Goal: Transaction & Acquisition: Purchase product/service

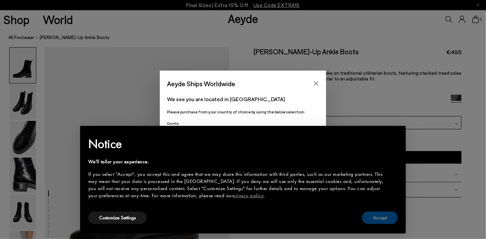
click at [385, 214] on button "Accept" at bounding box center [380, 217] width 36 height 13
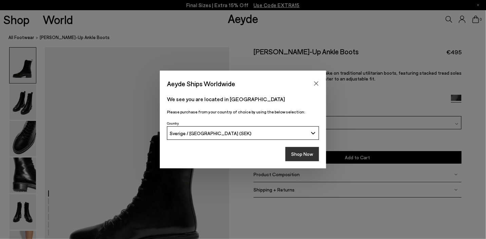
click at [308, 156] on button "Shop Now" at bounding box center [302, 154] width 34 height 14
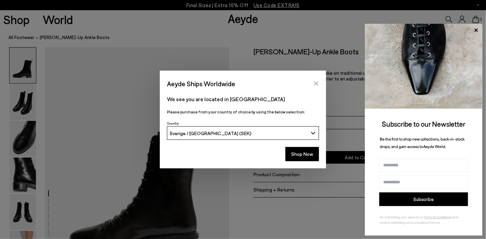
click at [315, 84] on icon "Close" at bounding box center [316, 83] width 5 height 5
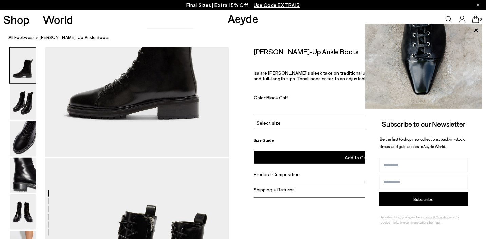
scroll to position [140, 0]
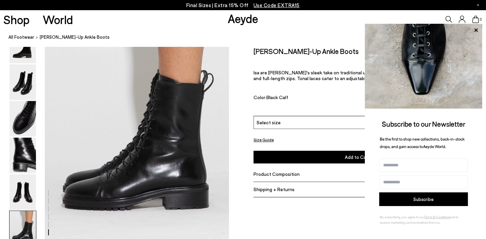
scroll to position [1282, 0]
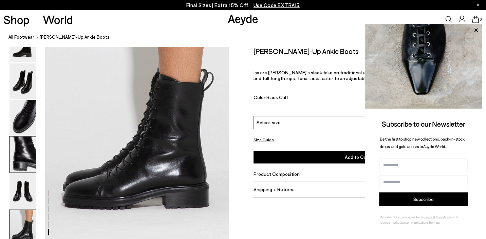
click at [29, 148] on img at bounding box center [23, 154] width 26 height 36
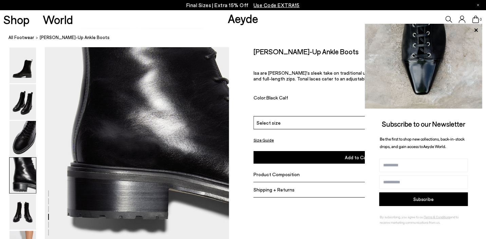
scroll to position [742, 0]
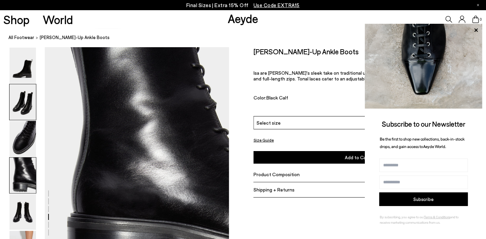
click at [30, 110] on img at bounding box center [23, 102] width 26 height 36
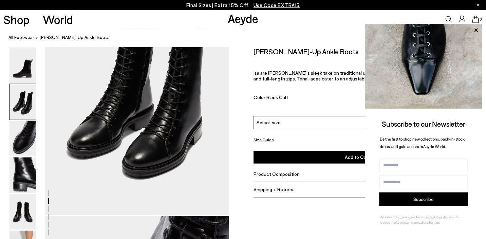
scroll to position [329, 0]
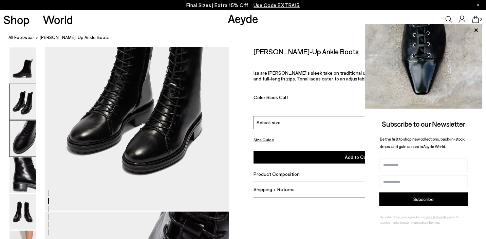
click at [26, 136] on img at bounding box center [23, 139] width 26 height 36
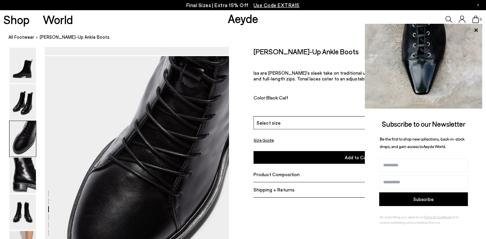
scroll to position [495, 0]
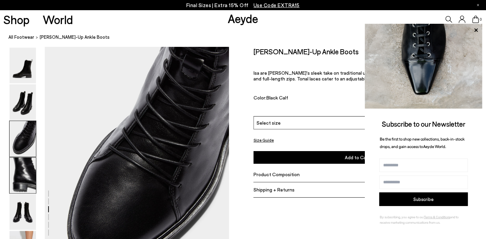
click at [25, 171] on img at bounding box center [23, 175] width 26 height 36
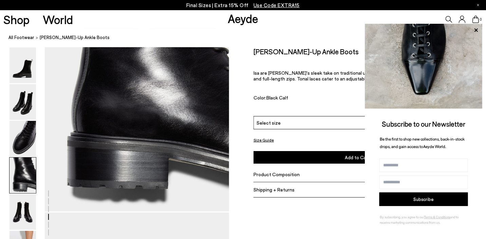
scroll to position [825, 0]
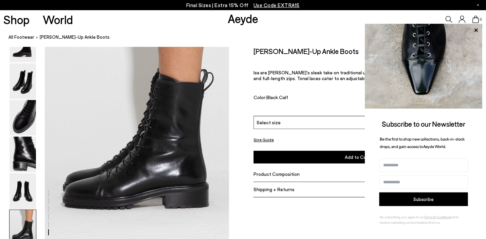
scroll to position [1282, 0]
